Goal: Transaction & Acquisition: Purchase product/service

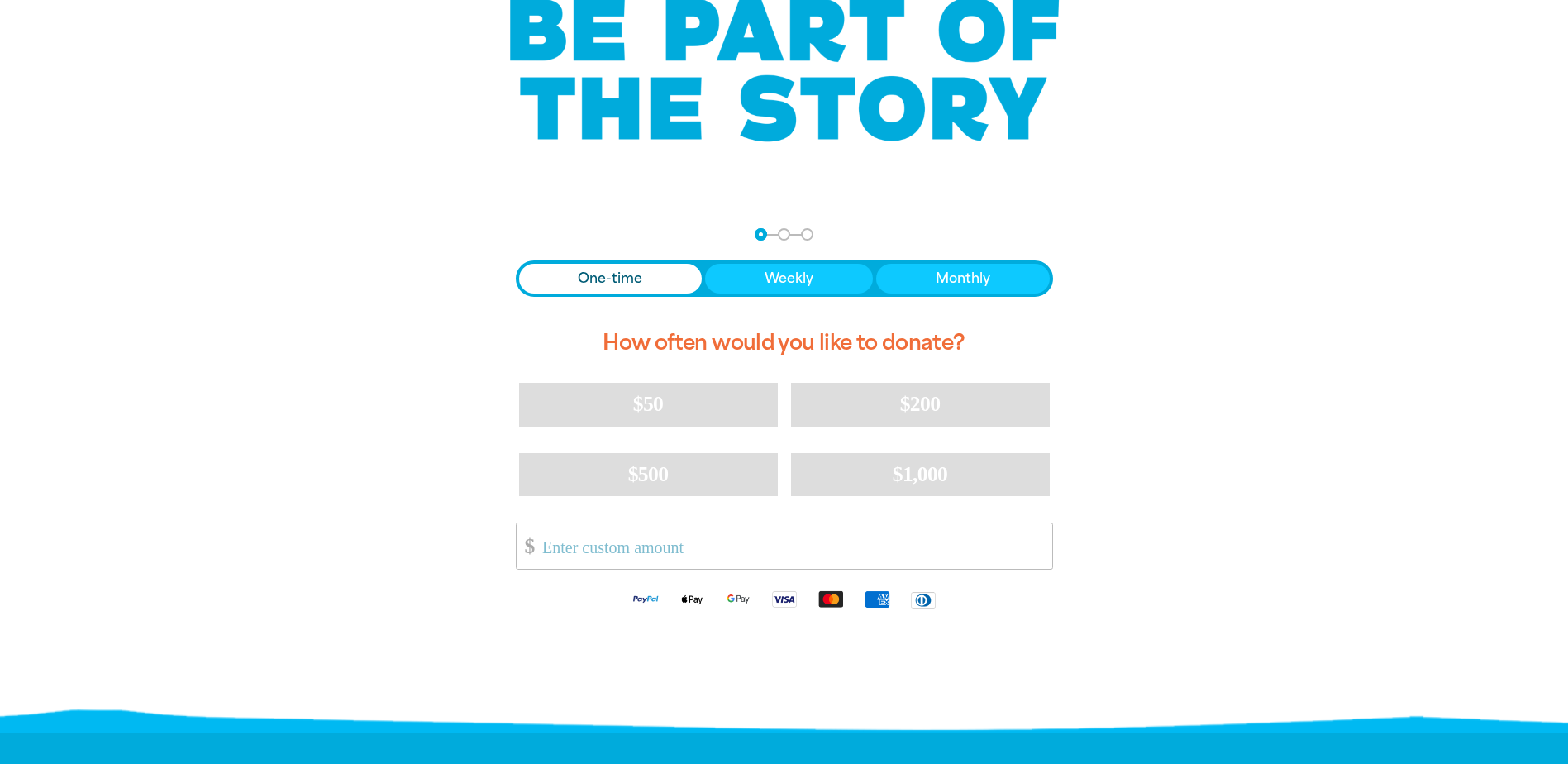
scroll to position [165, 0]
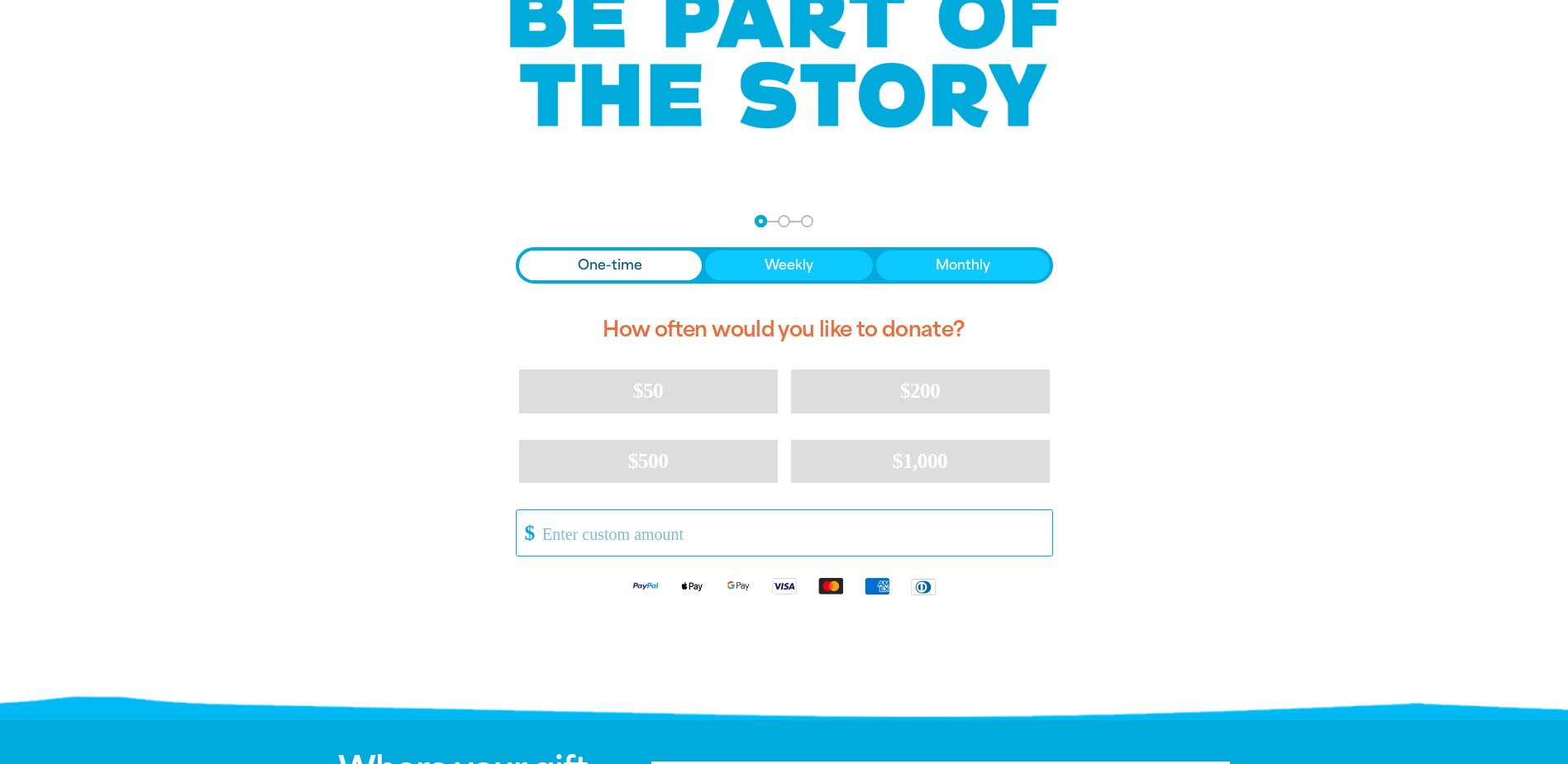
click at [599, 536] on input "Other Amount" at bounding box center [791, 532] width 521 height 45
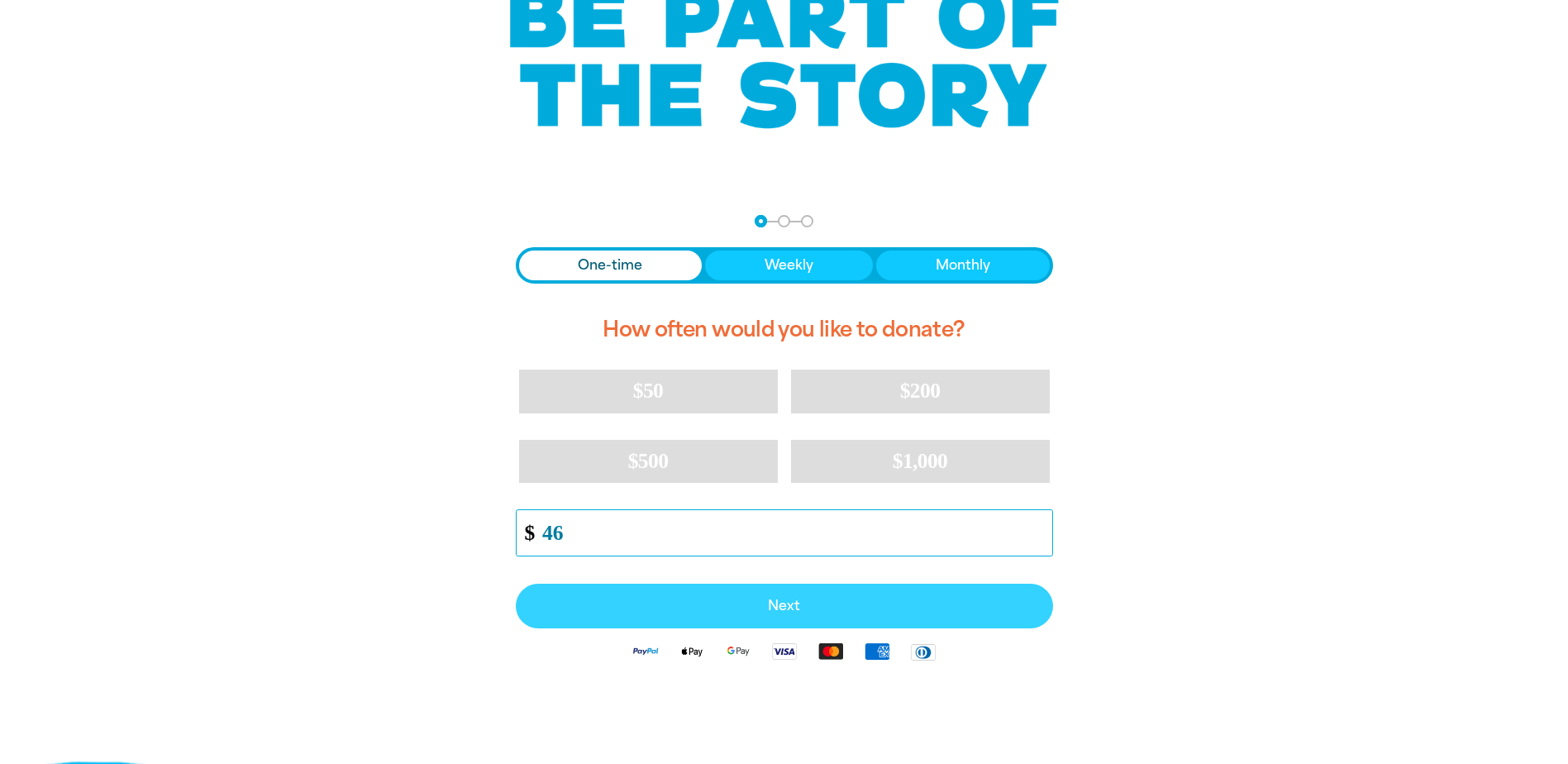
type input "46"
click at [779, 619] on button "Next" at bounding box center [784, 606] width 537 height 45
select select "AU"
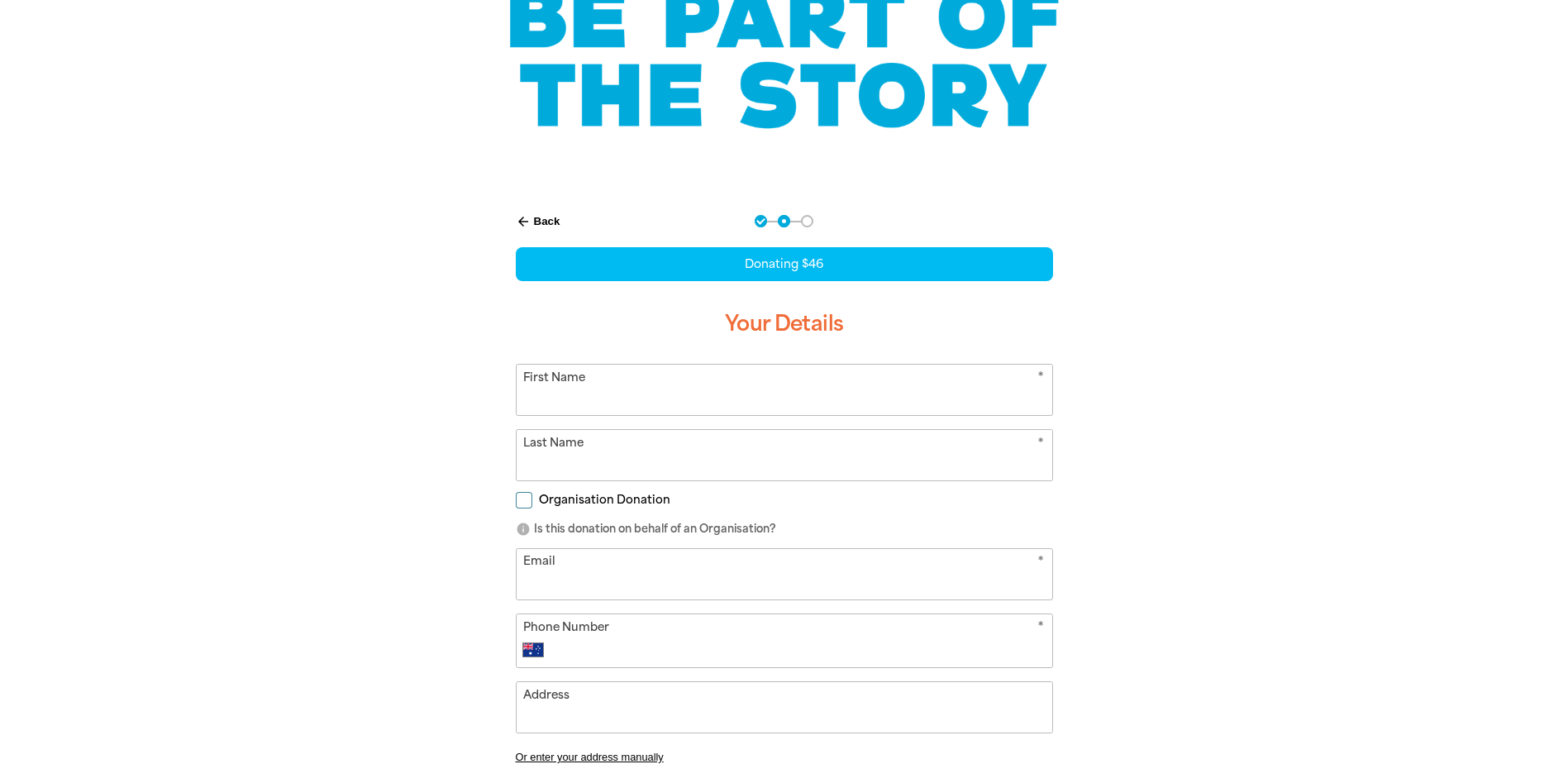
click at [647, 402] on input "First Name" at bounding box center [784, 389] width 536 height 51
type input "Narrabundah Early Childhood School"
type input "[PERSON_NAME]"
type input "[PERSON_NAME][EMAIL_ADDRESS][PERSON_NAME][DOMAIN_NAME]"
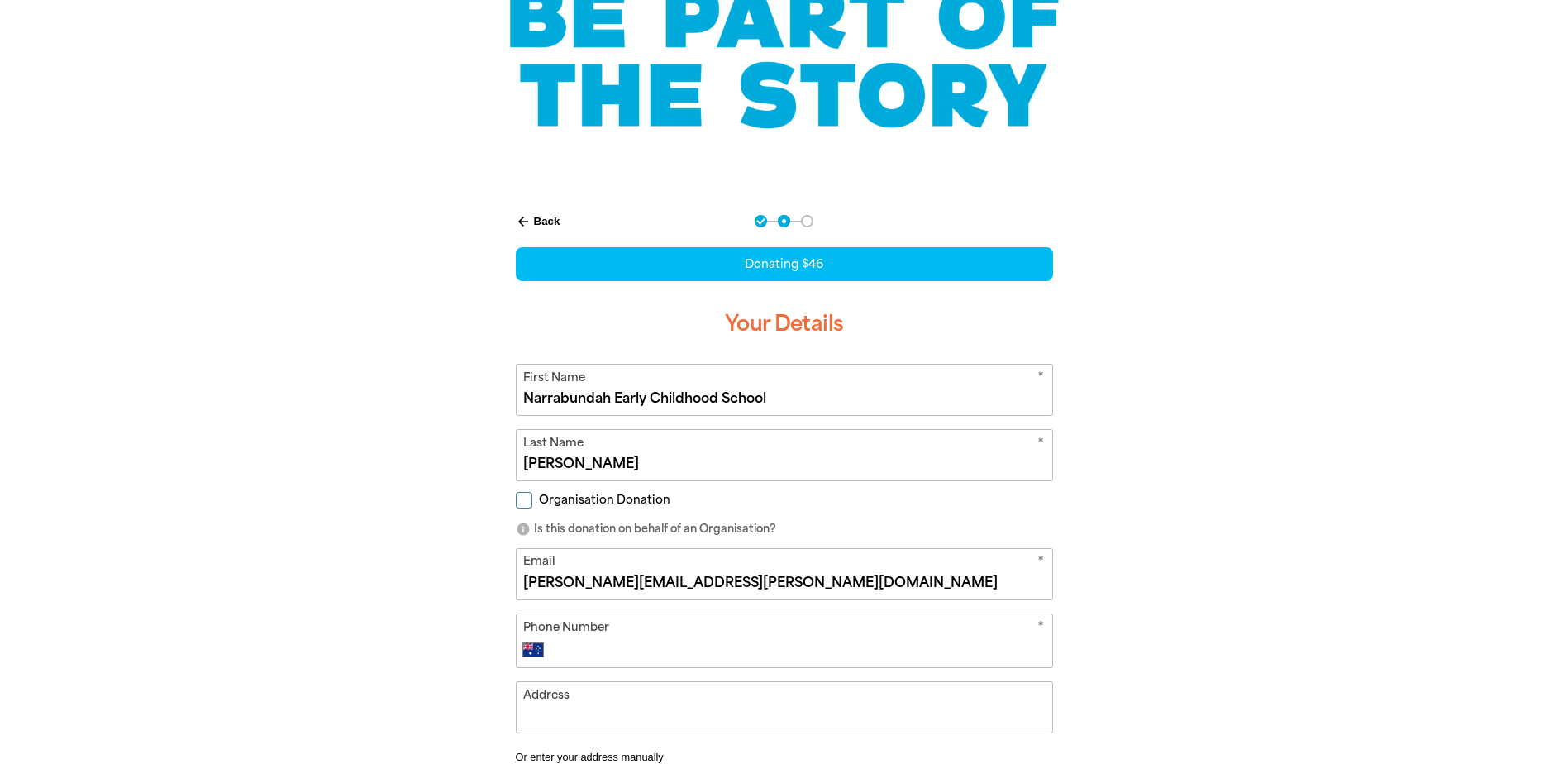
type input "[PHONE_NUMBER]"
type input "12"
click at [524, 499] on input "Organisation Donation" at bounding box center [524, 500] width 17 height 17
checkbox input "true"
select select "AU"
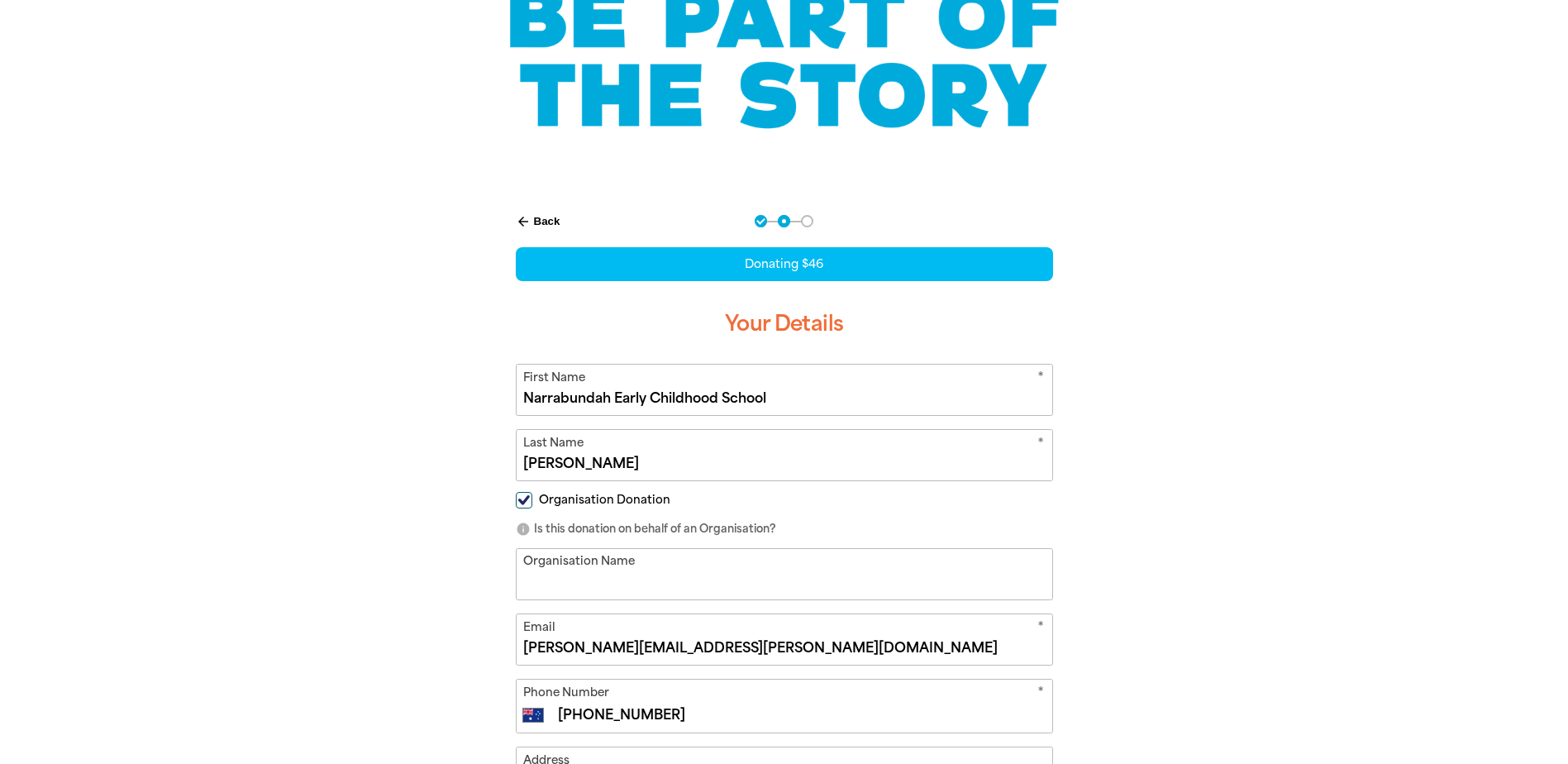
click at [605, 396] on input "Narrabundah Early Childhood School" at bounding box center [784, 389] width 536 height 51
drag, startPoint x: 823, startPoint y: 404, endPoint x: 299, endPoint y: 414, distance: 524.1
click at [300, 414] on div "arrow_back Back Step 1 Step 2 Step 3 Donating $46 Your Details * First Name Nar…" at bounding box center [784, 610] width 992 height 834
type input "[PERSON_NAME]"
type input "Narrabundah Early Childhood School"
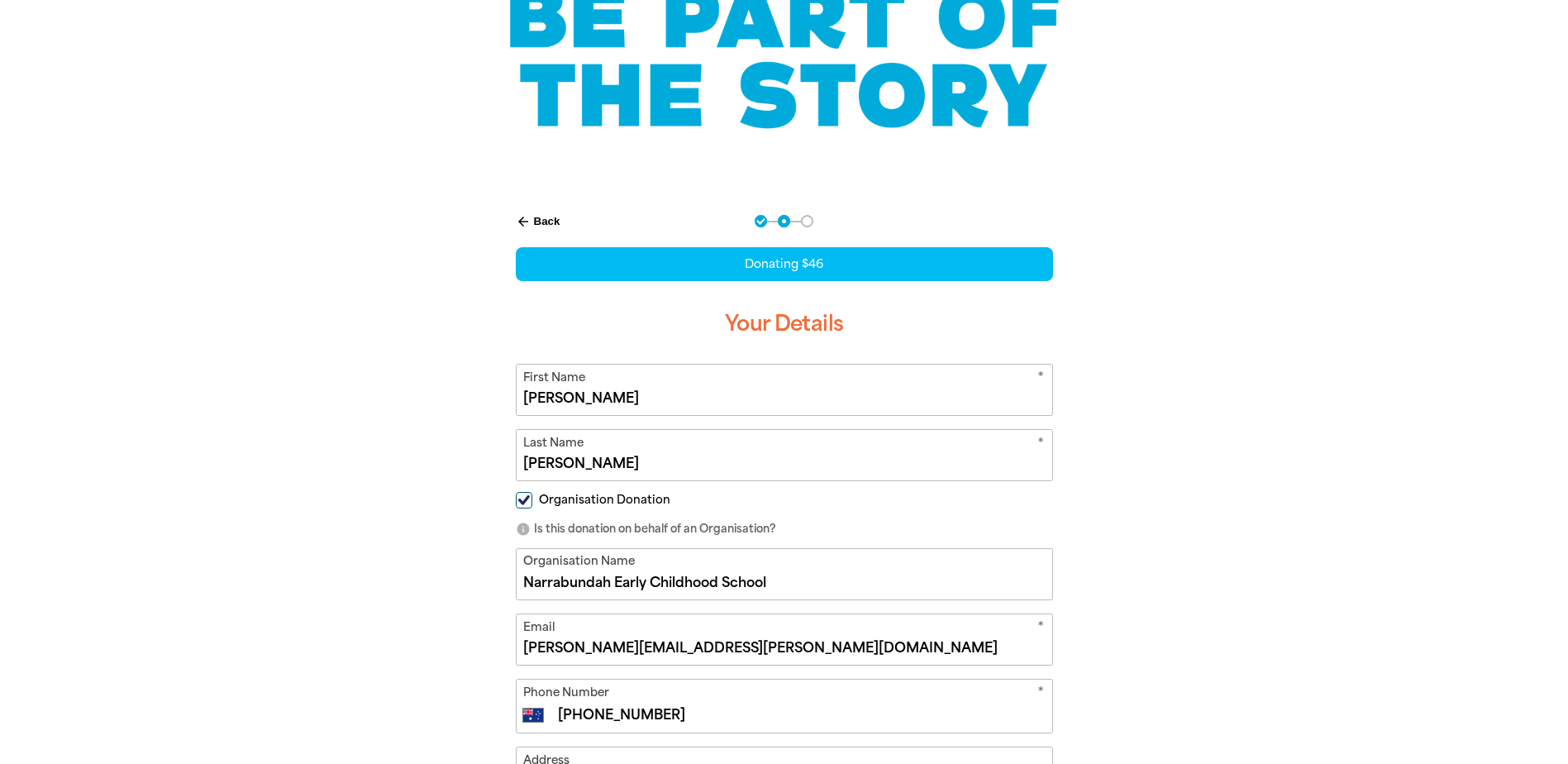
type input "23-27 Kootara cres Narrabundah ACT 2604"
click at [559, 462] on input "[PERSON_NAME]" at bounding box center [784, 455] width 536 height 51
drag, startPoint x: 553, startPoint y: 464, endPoint x: 442, endPoint y: 457, distance: 111.2
click at [445, 457] on div "arrow_back Back Step 1 Step 2 Step 3 Donating $46 Your Details * First Name [PE…" at bounding box center [784, 611] width 992 height 835
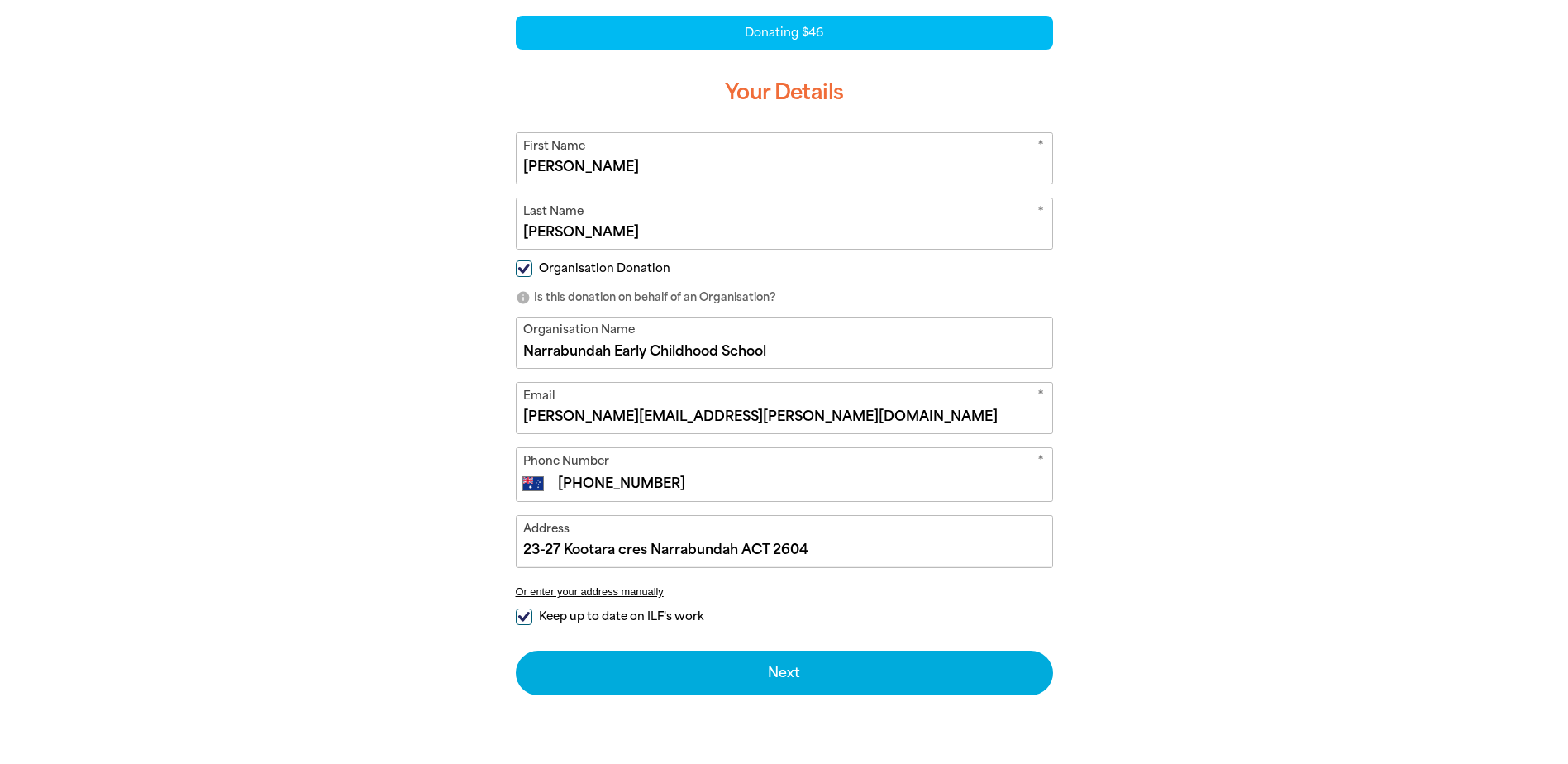
scroll to position [496, 0]
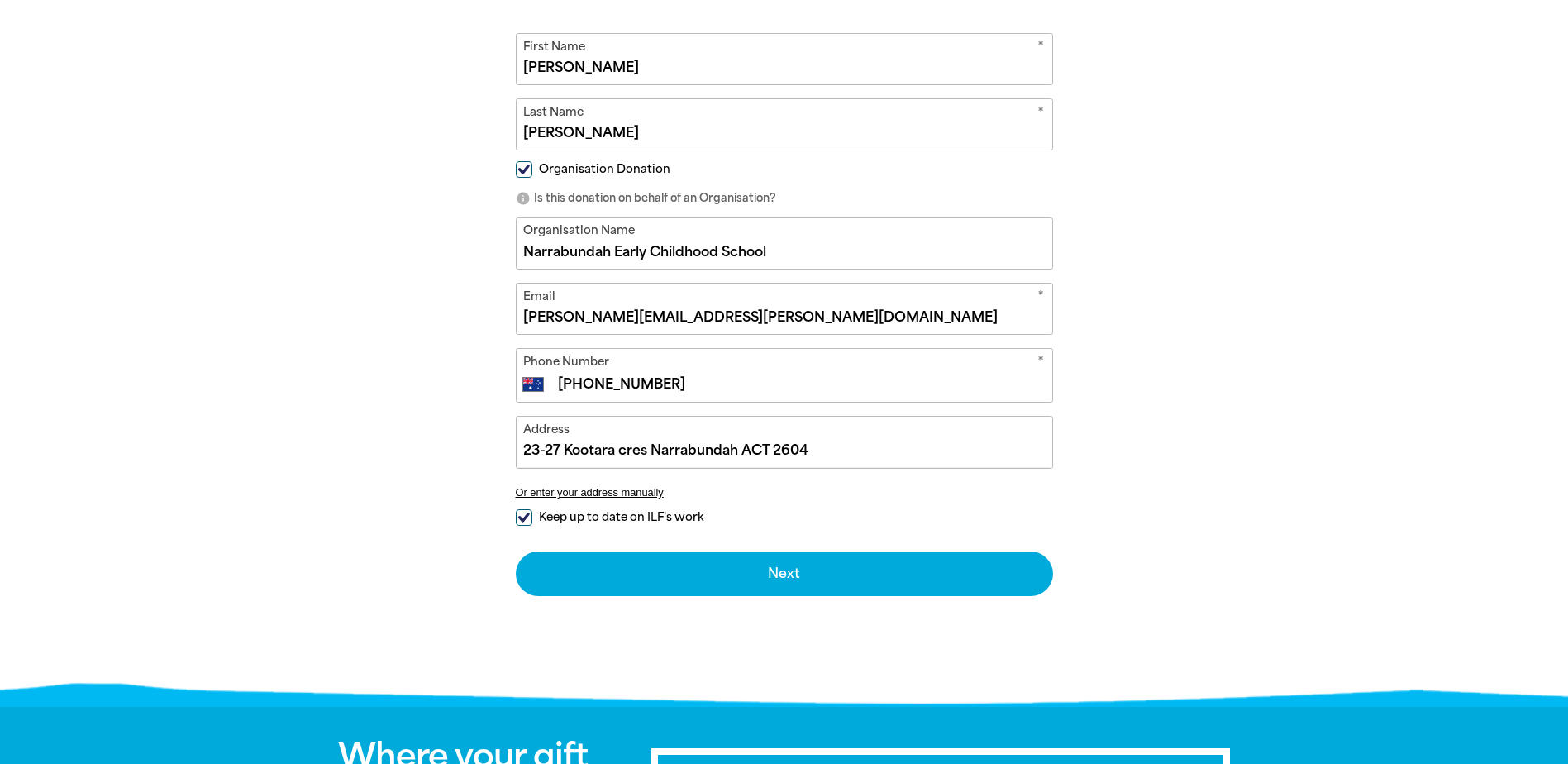
type input "[PERSON_NAME]"
click at [521, 515] on input "Keep up to date on ILF's work" at bounding box center [524, 518] width 17 height 17
checkbox input "false"
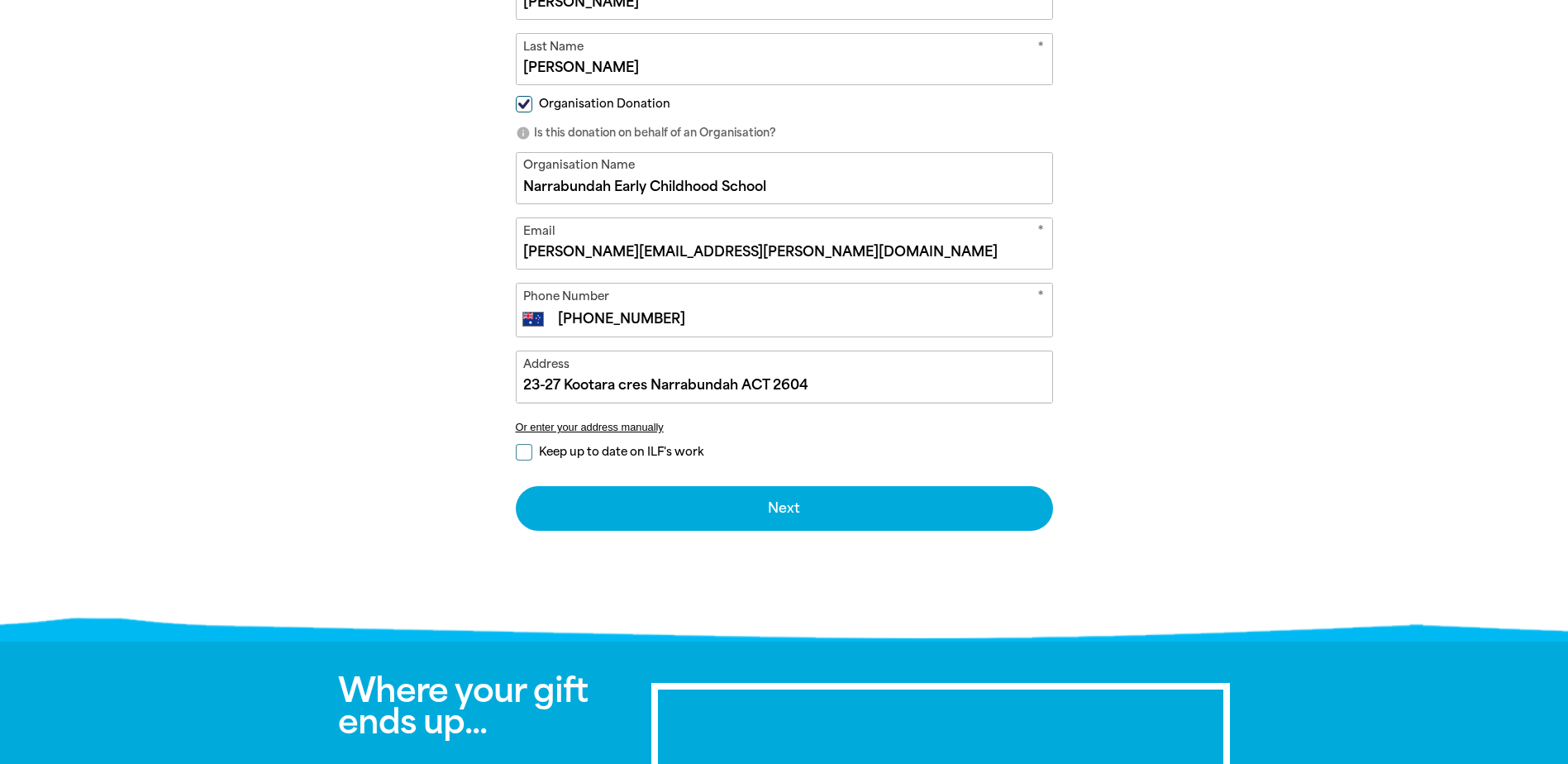
scroll to position [578, 0]
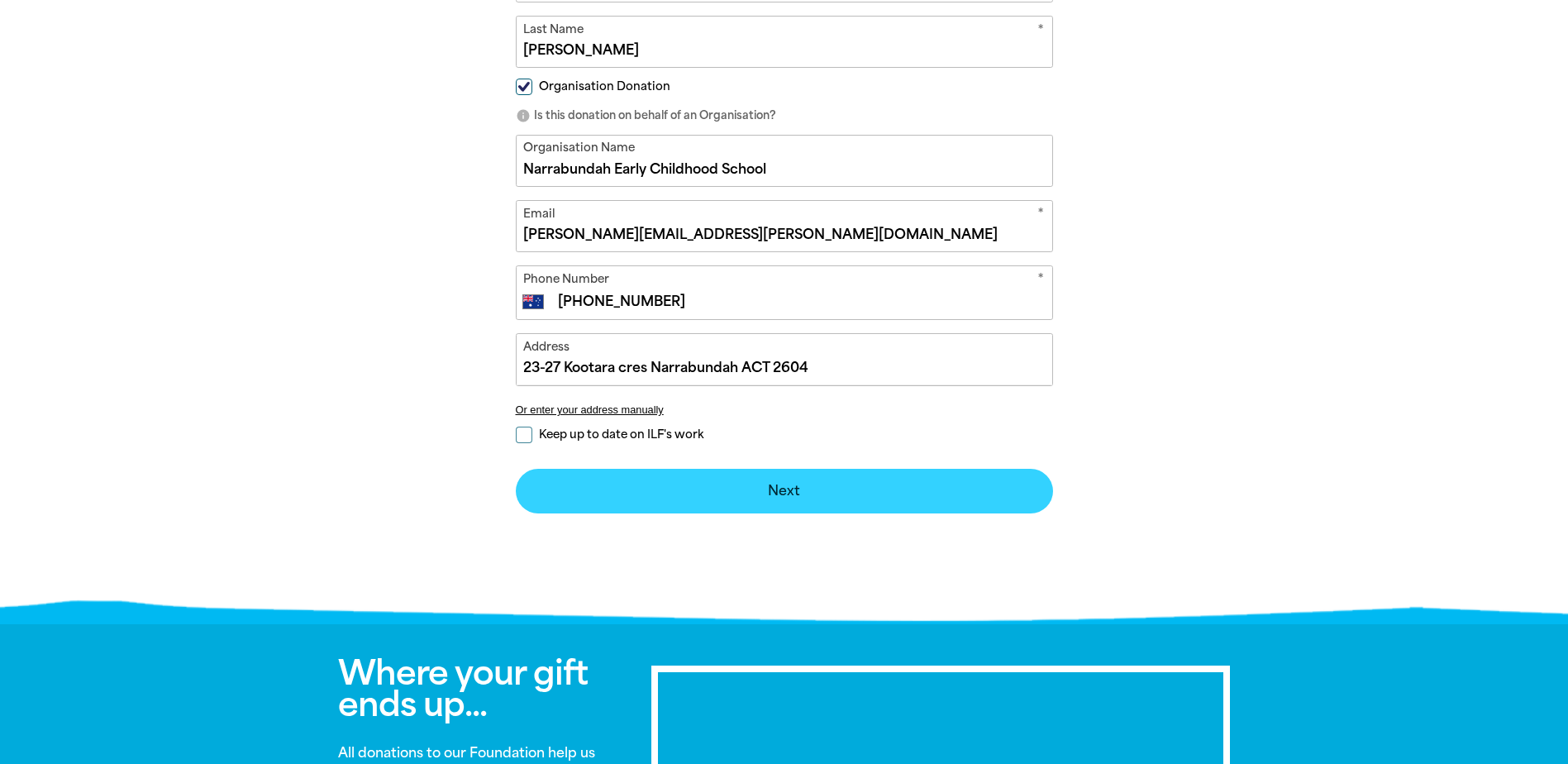
click at [632, 503] on button "Next chevron_right" at bounding box center [784, 491] width 537 height 45
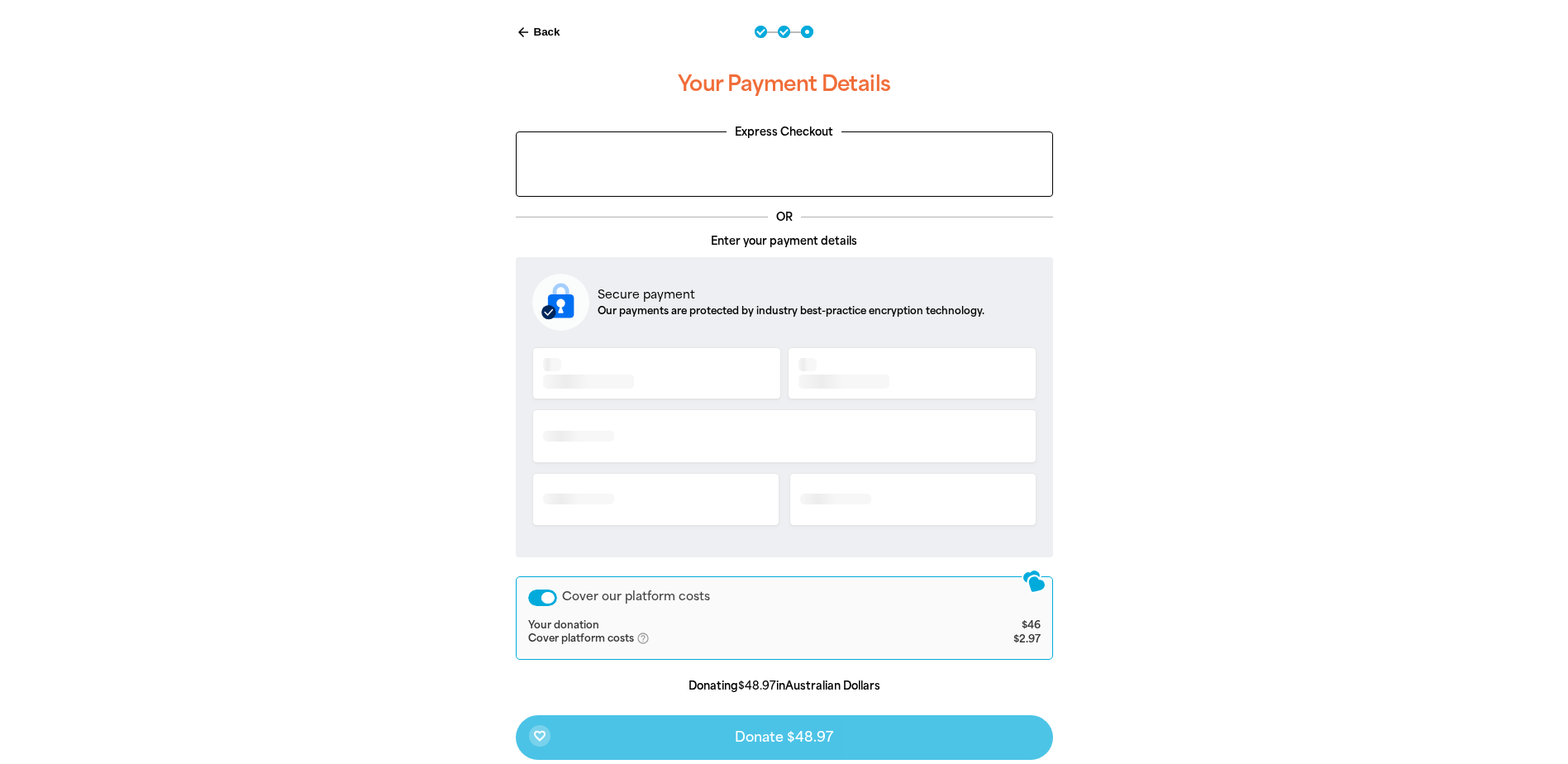
scroll to position [354, 0]
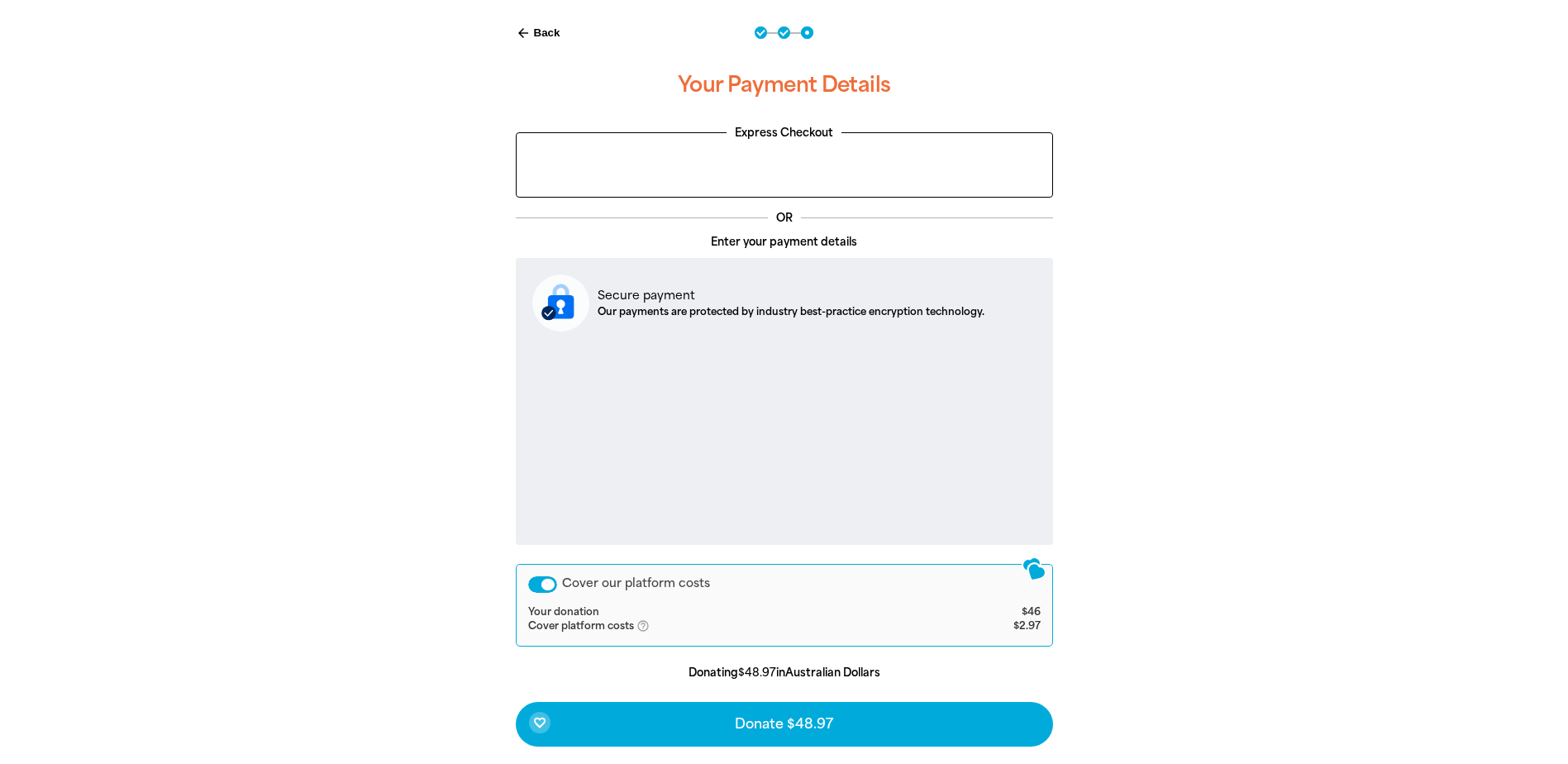
click at [550, 582] on div "Cover our platform costs" at bounding box center [542, 585] width 29 height 17
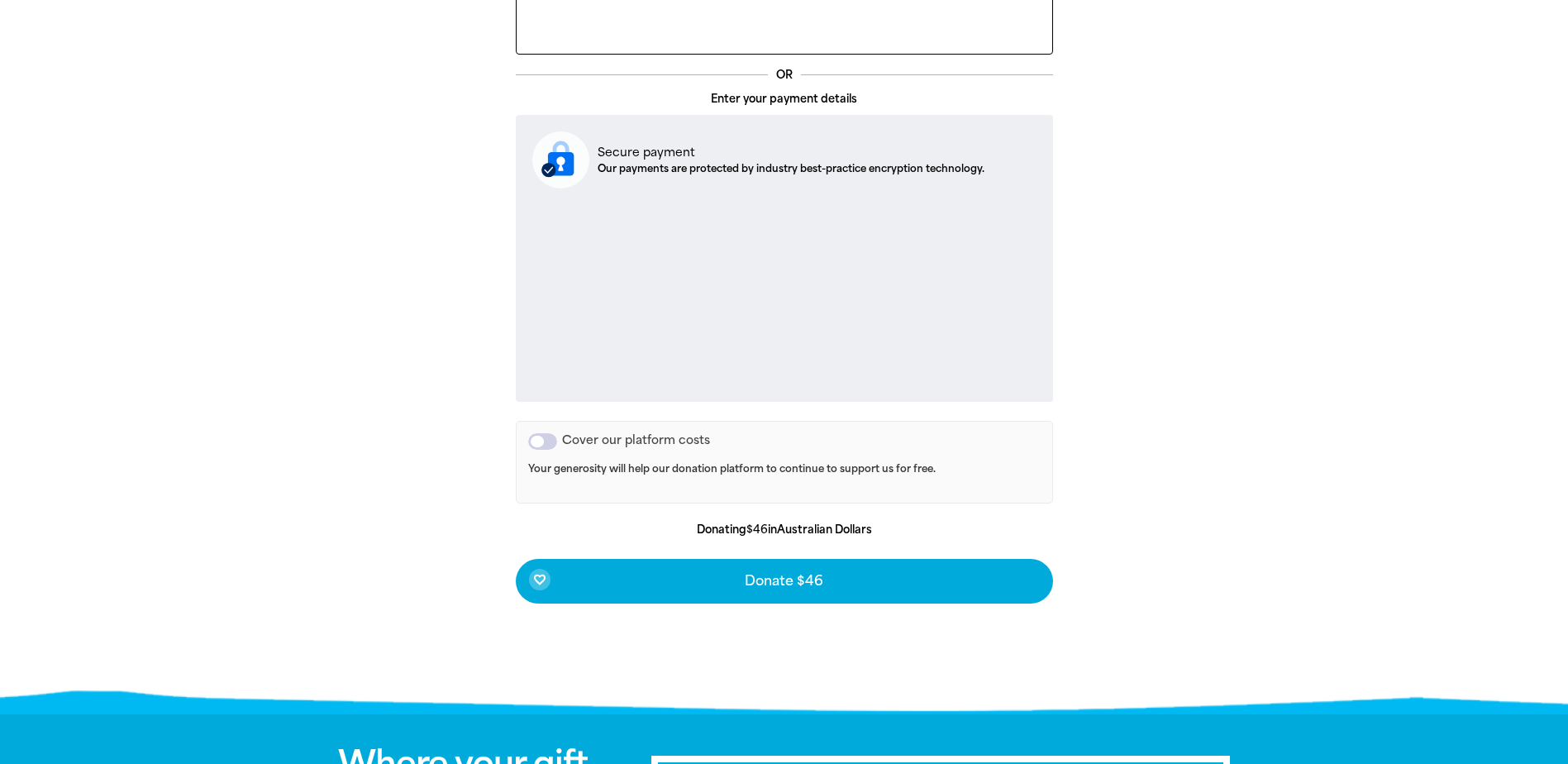
scroll to position [519, 0]
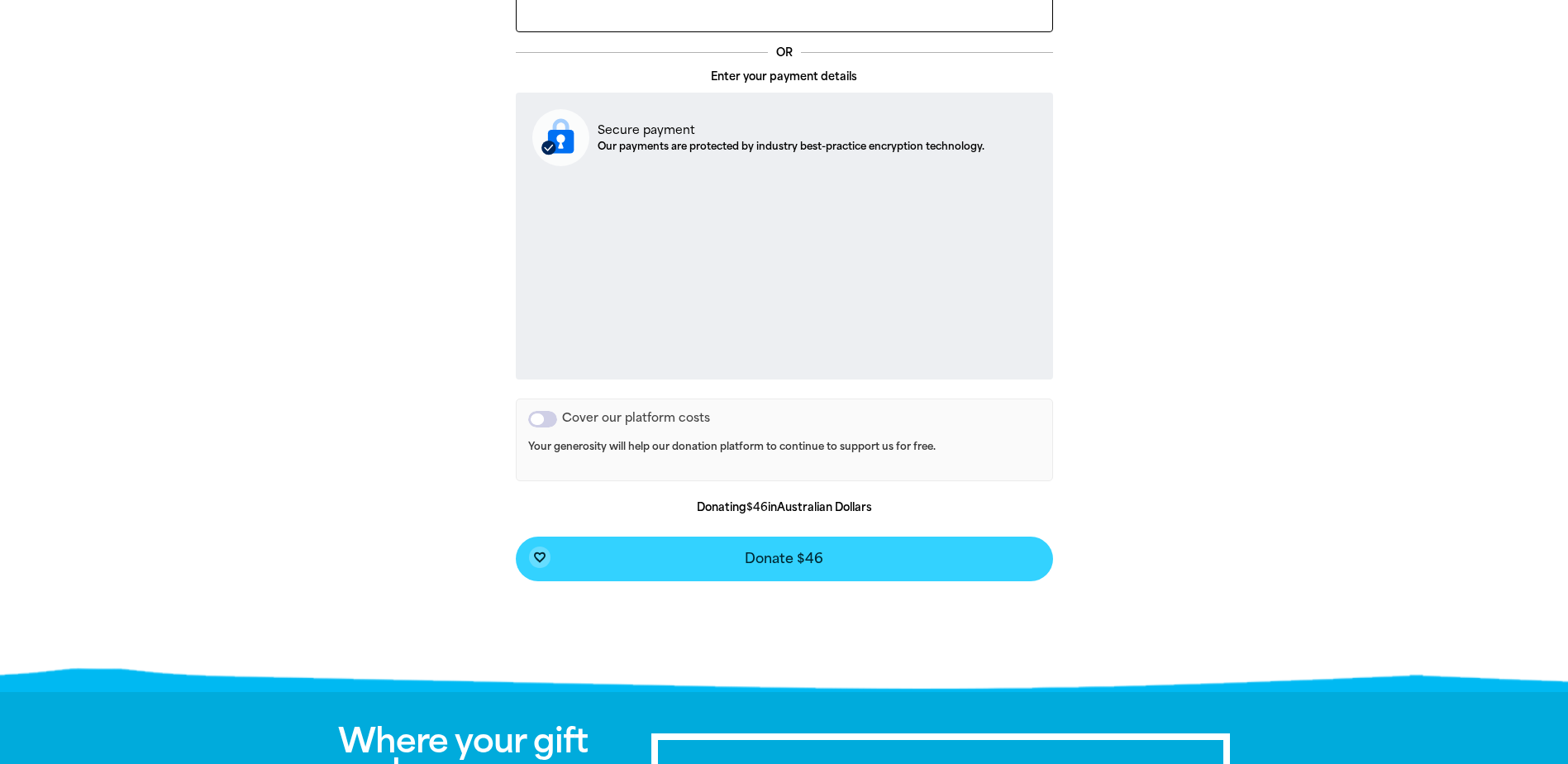
click at [704, 564] on button "favorite_border Donate $46" at bounding box center [784, 558] width 537 height 45
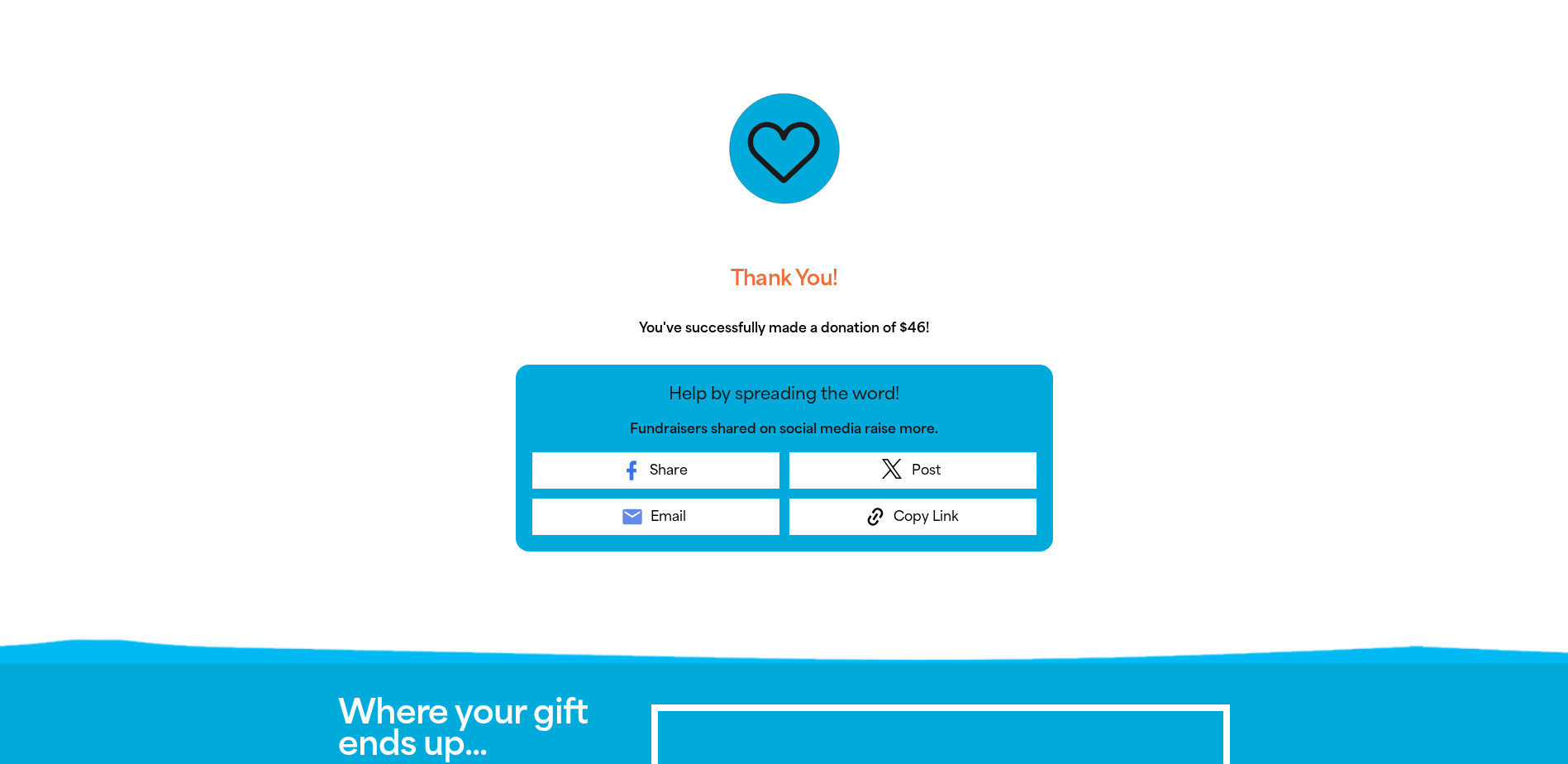
scroll to position [0, 0]
